Goal: Information Seeking & Learning: Learn about a topic

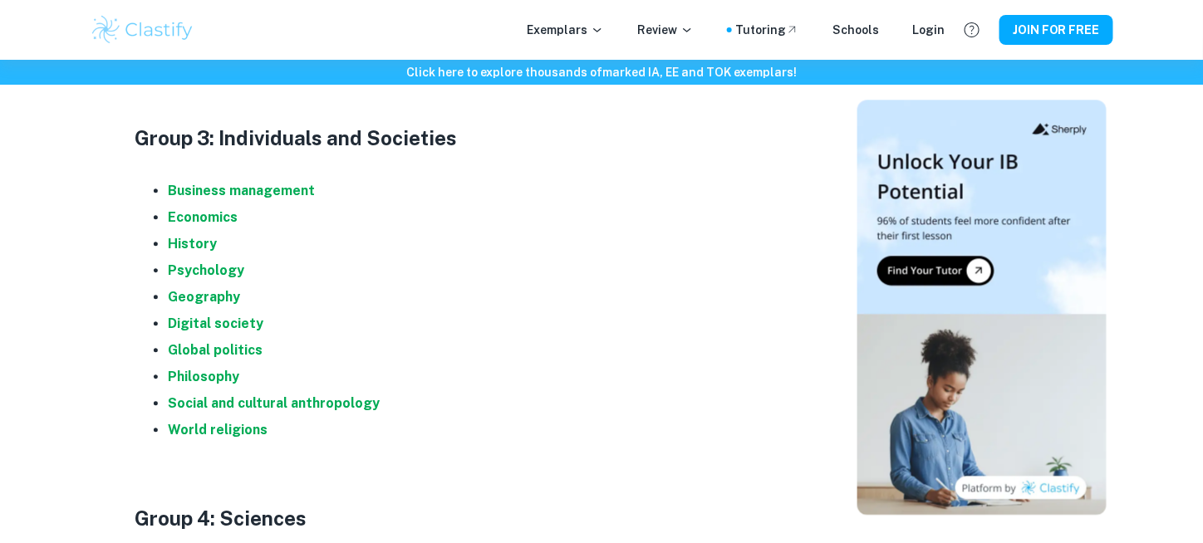
scroll to position [1286, 0]
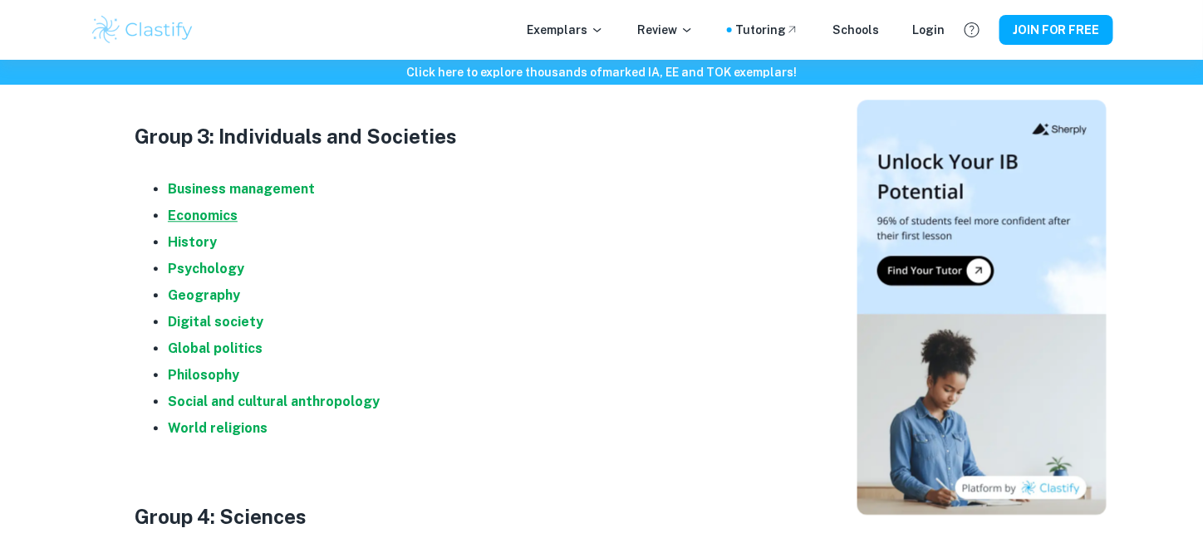
click at [218, 215] on strong "Economics" at bounding box center [203, 216] width 70 height 16
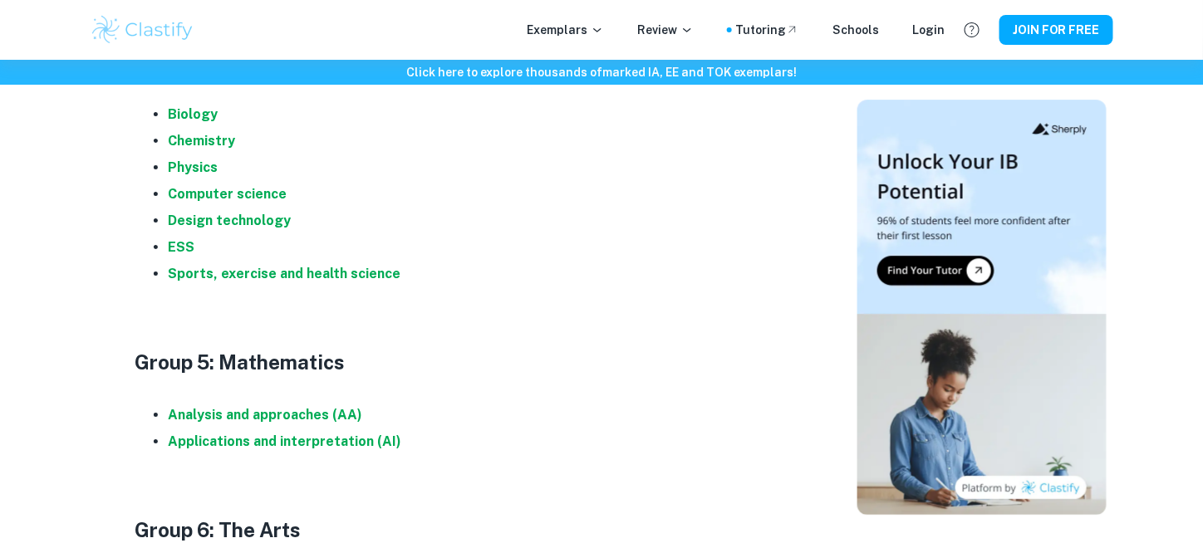
scroll to position [1743, 0]
click at [292, 416] on strong "Analysis and approaches (AA)" at bounding box center [265, 414] width 194 height 16
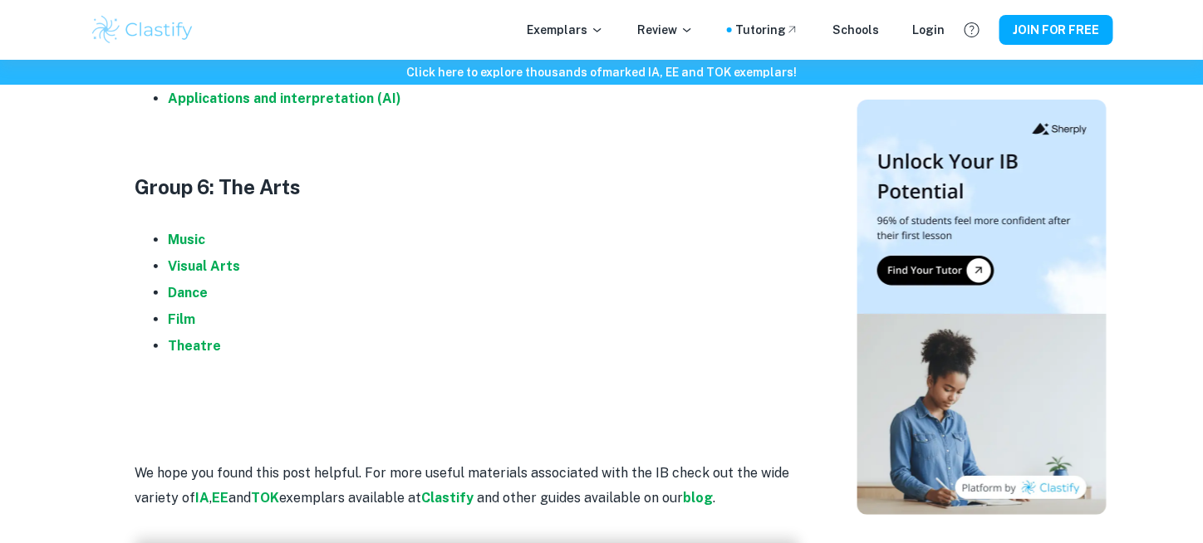
scroll to position [2137, 0]
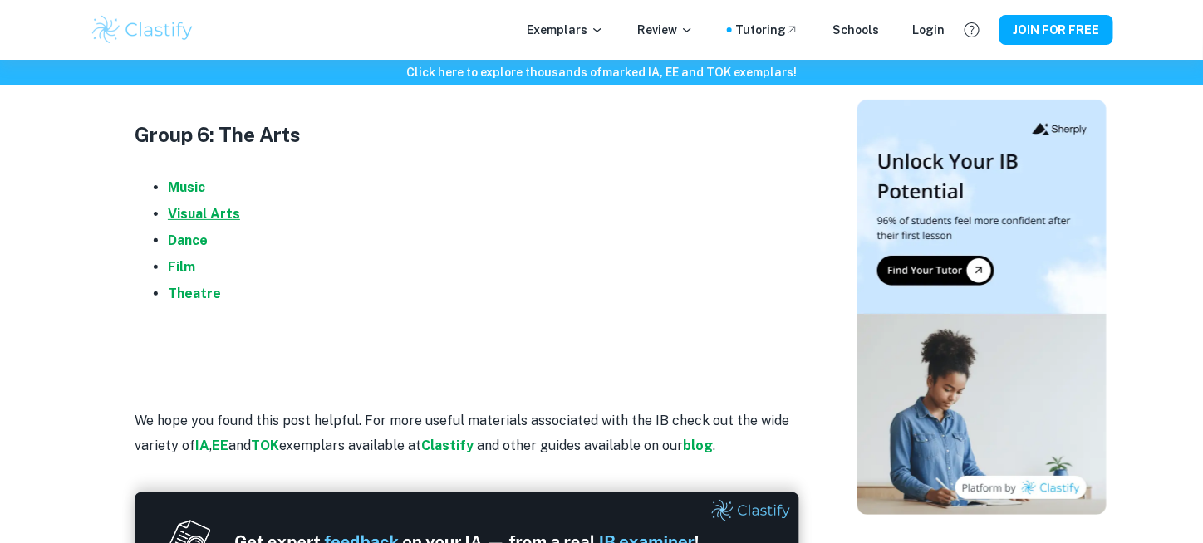
click at [213, 213] on strong "Visual Arts" at bounding box center [204, 214] width 72 height 16
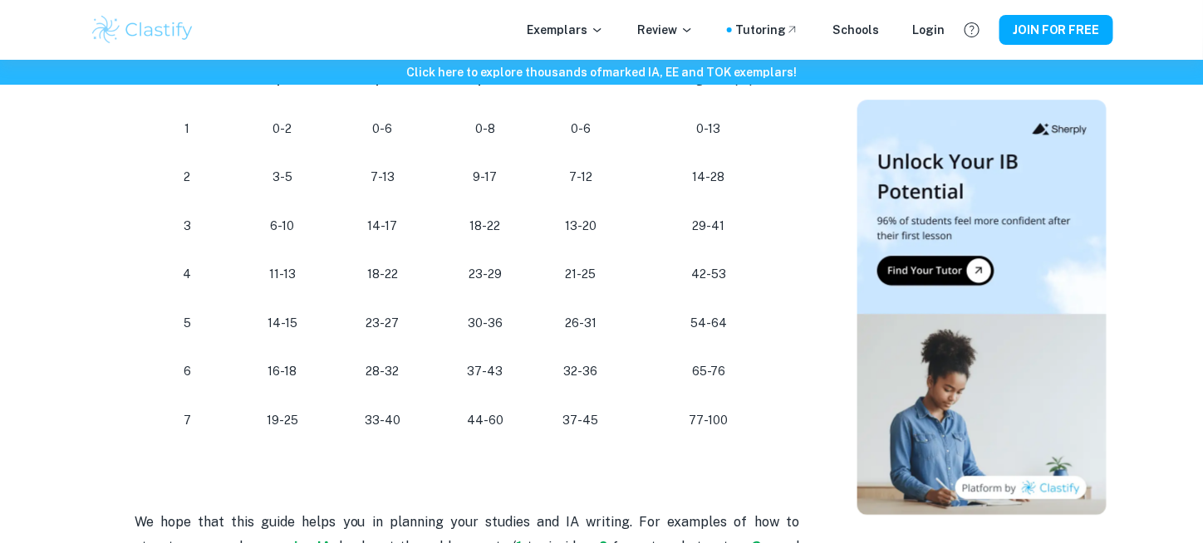
scroll to position [1565, 0]
drag, startPoint x: 686, startPoint y: 415, endPoint x: 730, endPoint y: 414, distance: 44.1
click at [730, 414] on p "77-100" at bounding box center [708, 419] width 141 height 22
click at [732, 414] on p "77-100" at bounding box center [708, 419] width 141 height 22
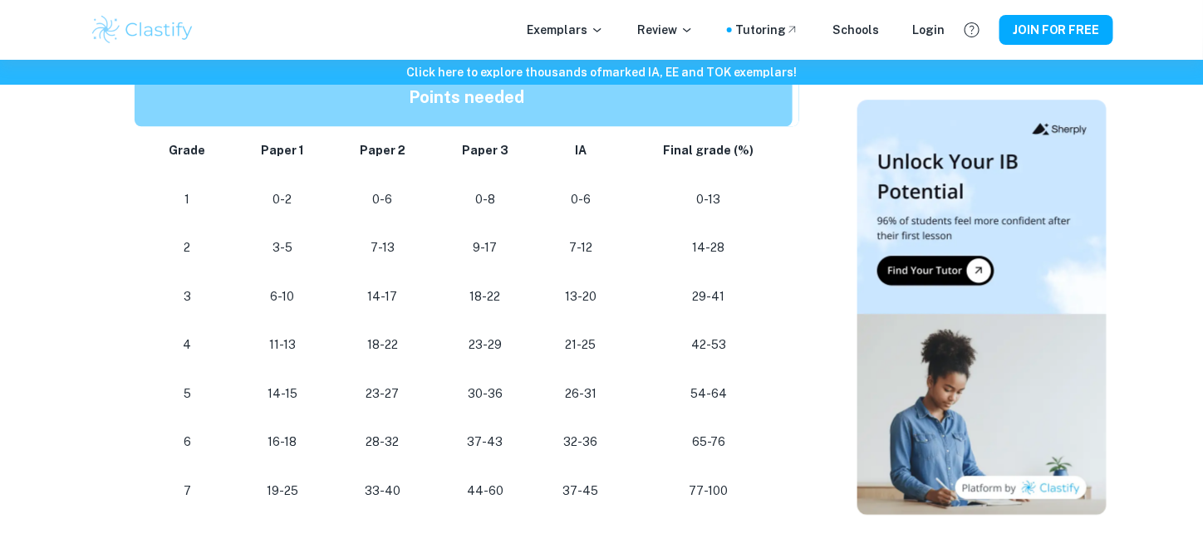
scroll to position [1492, 0]
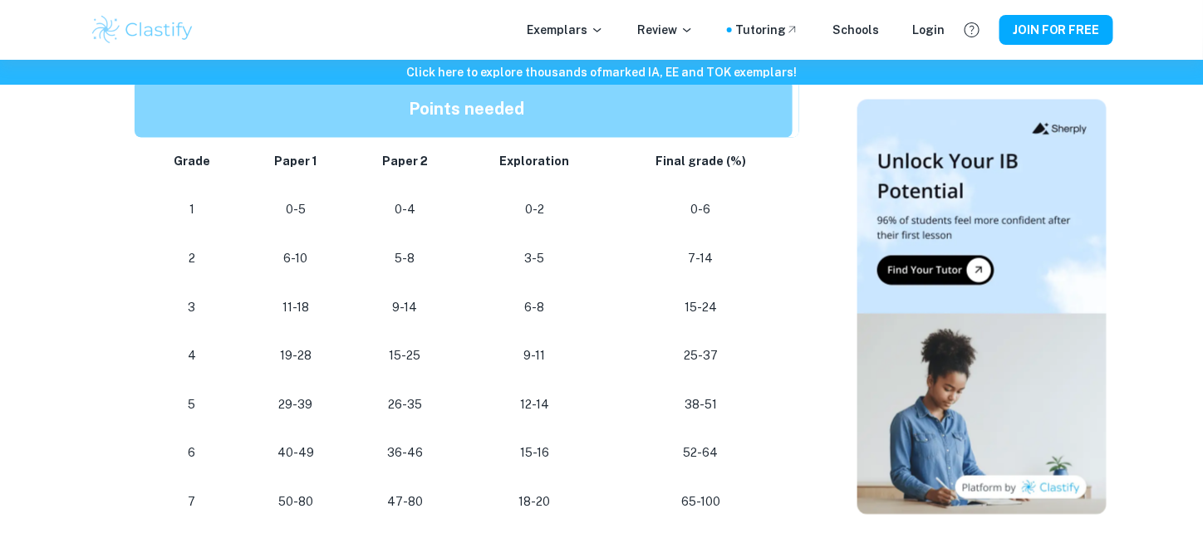
scroll to position [919, 0]
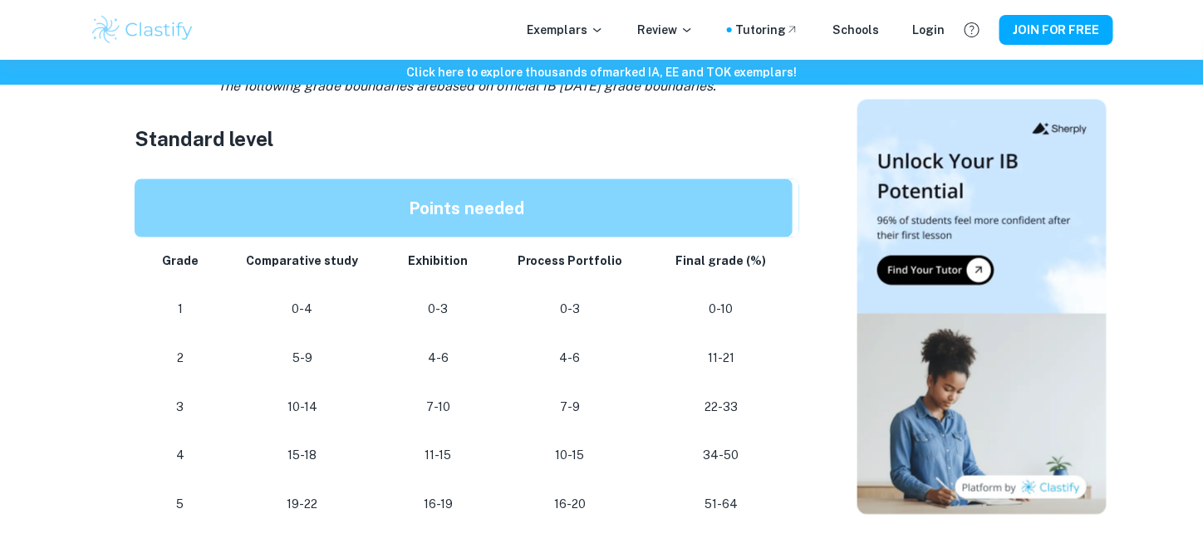
scroll to position [814, 0]
